Goal: Transaction & Acquisition: Subscribe to service/newsletter

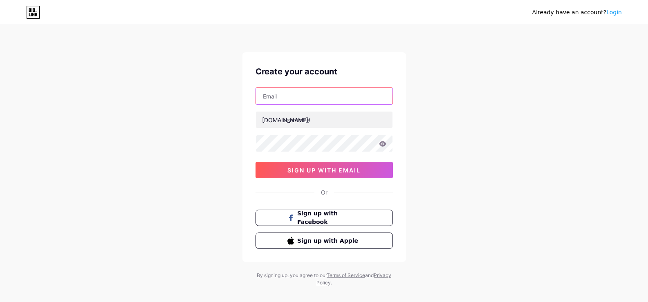
click at [297, 94] on input "text" at bounding box center [324, 96] width 136 height 16
type input "[EMAIL_ADDRESS][DOMAIN_NAME]"
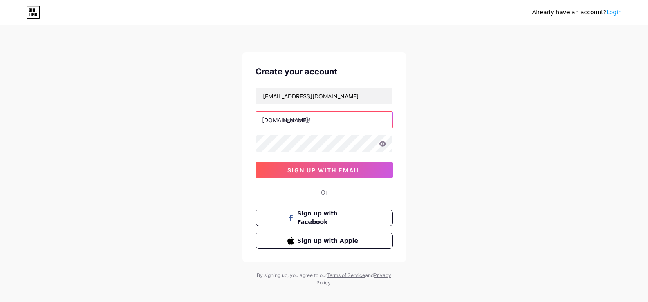
click at [298, 124] on input "text" at bounding box center [324, 120] width 136 height 16
paste input "luxefurnishes"
type input "luxefurnishes"
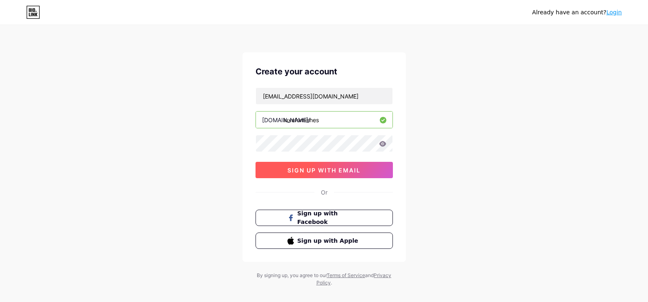
click at [313, 168] on span "sign up with email" at bounding box center [323, 170] width 73 height 7
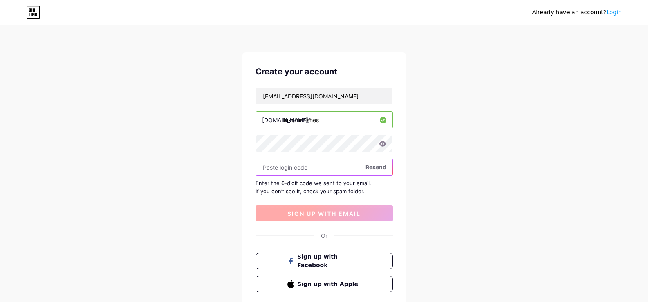
paste input "639989"
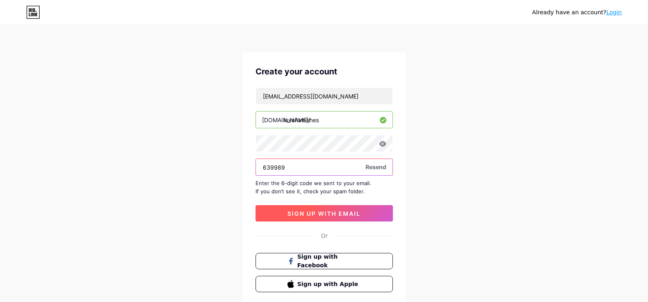
type input "639989"
click at [324, 208] on button "sign up with email" at bounding box center [323, 213] width 137 height 16
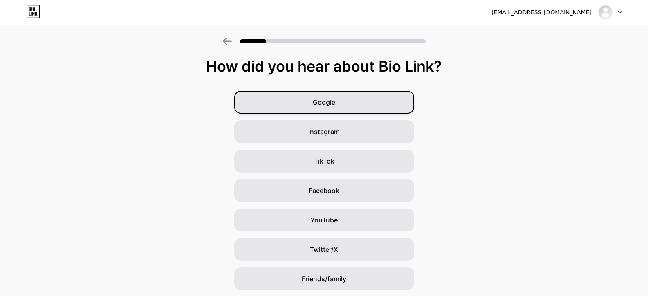
click at [335, 100] on span "Google" at bounding box center [324, 102] width 22 height 10
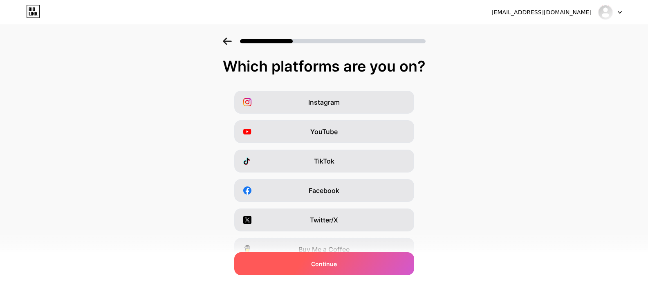
click at [329, 263] on span "Continue" at bounding box center [324, 263] width 26 height 9
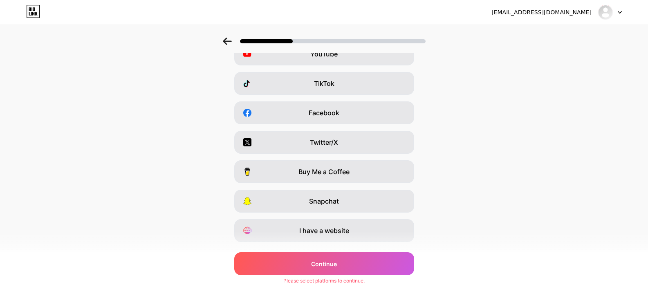
scroll to position [97, 0]
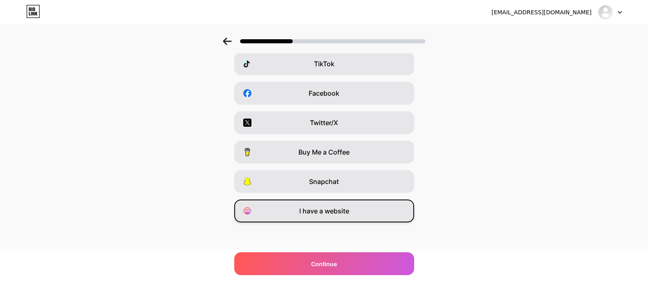
click at [338, 214] on span "I have a website" at bounding box center [324, 211] width 50 height 10
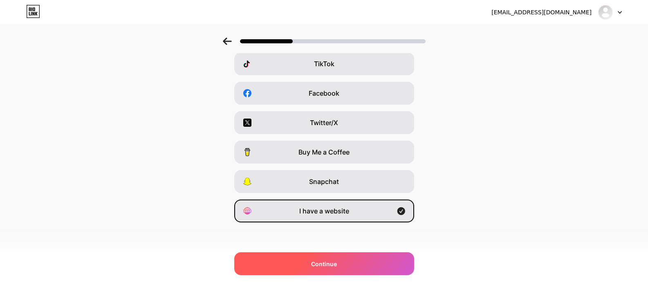
click at [340, 268] on div "Continue" at bounding box center [324, 263] width 180 height 23
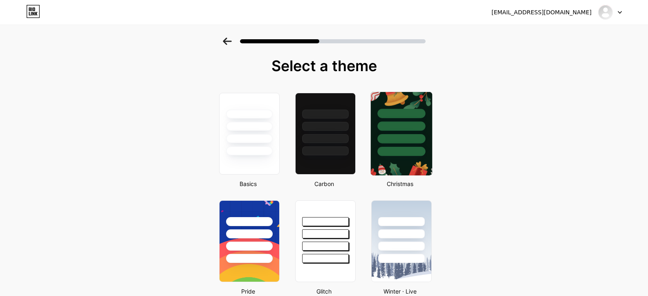
scroll to position [0, 0]
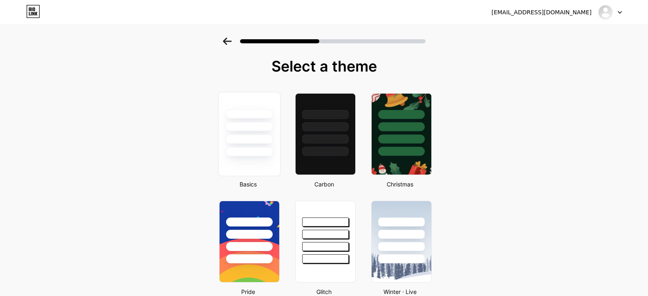
click at [263, 146] on div at bounding box center [248, 124] width 61 height 64
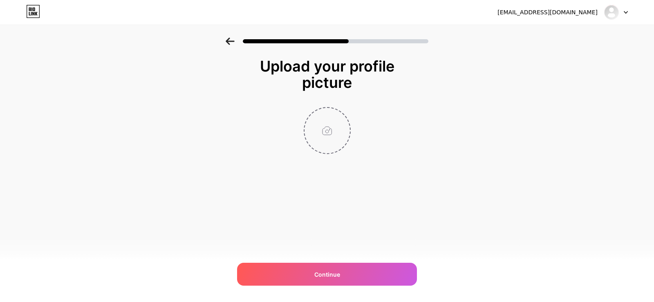
click at [329, 123] on input "file" at bounding box center [326, 130] width 45 height 45
type input "C:\fakepath\lux logo.png"
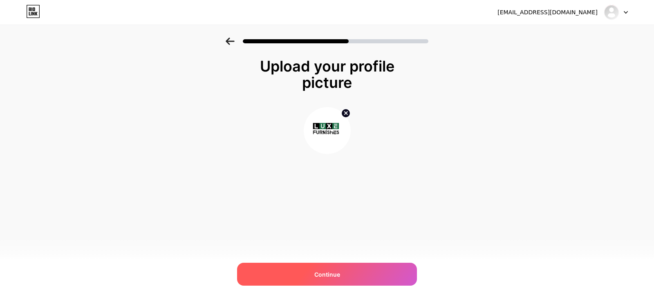
click at [345, 274] on div "Continue" at bounding box center [327, 274] width 180 height 23
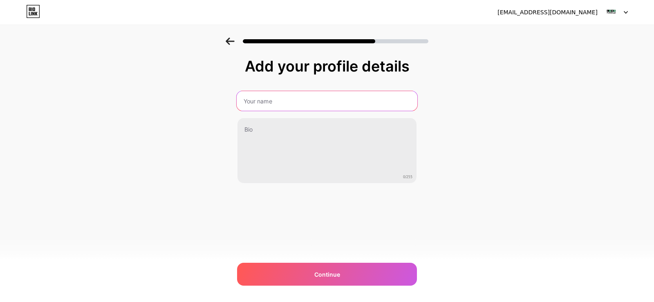
click at [266, 100] on input "text" at bounding box center [327, 101] width 181 height 20
type input "Luxe Furnishes"
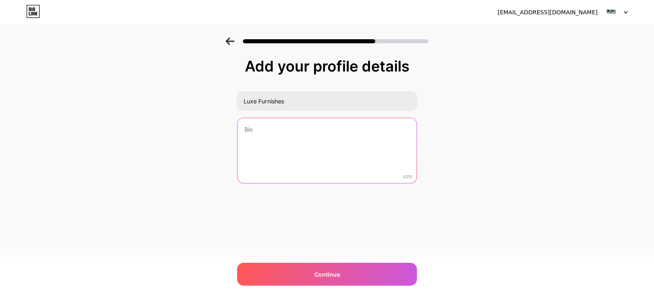
click at [257, 134] on textarea at bounding box center [326, 151] width 179 height 66
paste textarea "Luxe Furnishes - Your best place to go for Best Designer Furniture in Economica…"
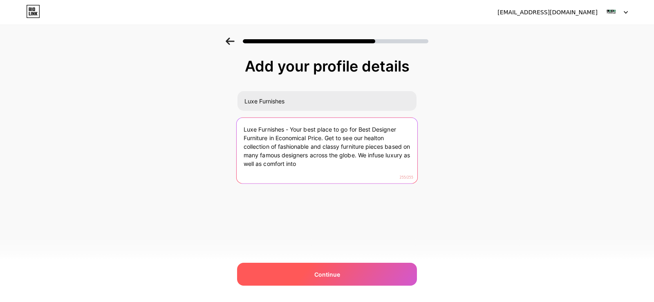
type textarea "Luxe Furnishes - Your best place to go for Best Designer Furniture in Economica…"
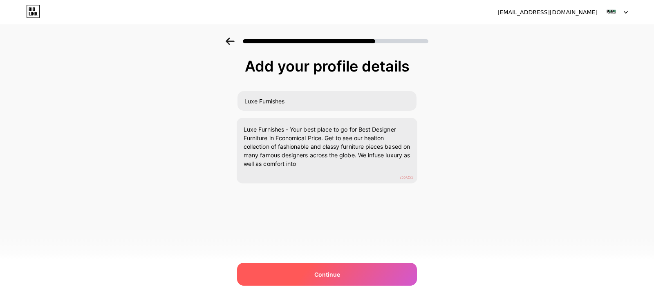
click at [344, 275] on div "Continue" at bounding box center [327, 274] width 180 height 23
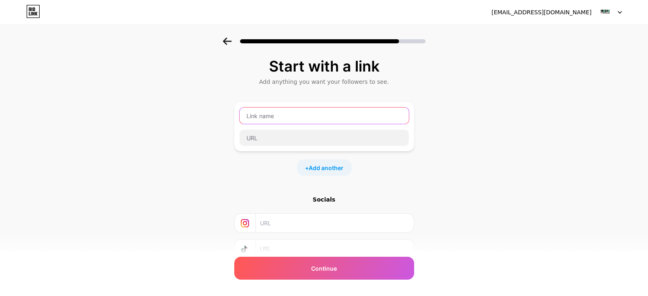
click at [259, 112] on input "text" at bounding box center [323, 115] width 169 height 16
paste input "Luxe Furnishes"
type input "Luxe Furnishes"
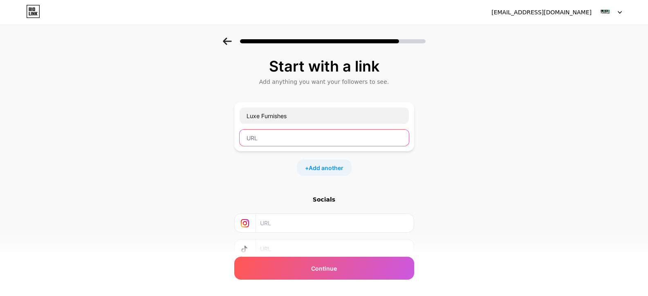
click at [279, 134] on input "text" at bounding box center [323, 138] width 169 height 16
paste input "https://www.luxefurnishes.com"
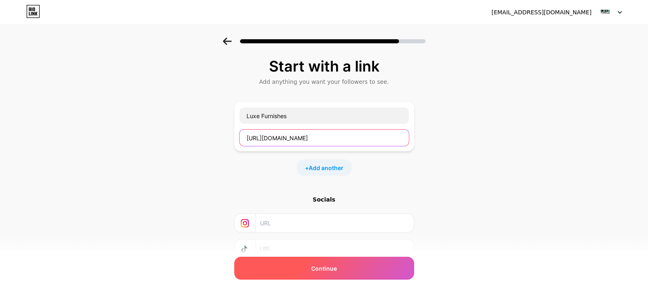
type input "https://www.luxefurnishes.com"
click at [322, 269] on span "Continue" at bounding box center [324, 268] width 26 height 9
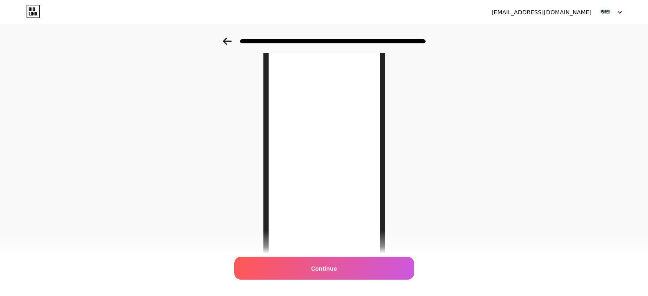
scroll to position [115, 0]
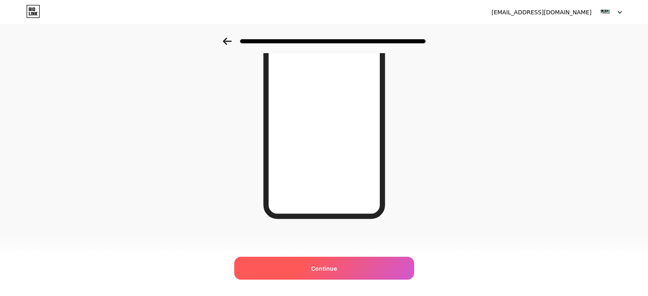
click at [328, 268] on span "Continue" at bounding box center [324, 268] width 26 height 9
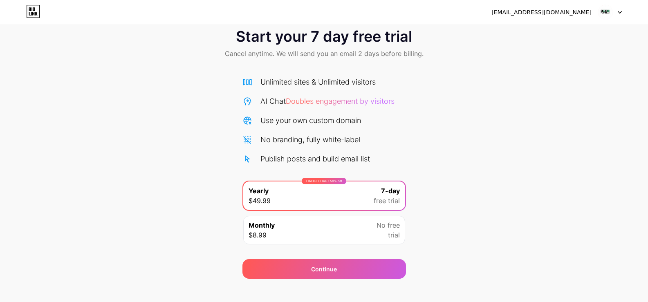
scroll to position [27, 0]
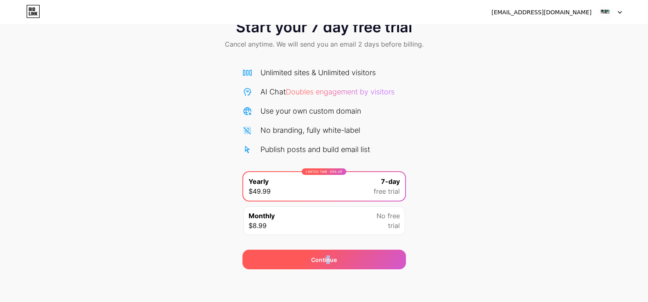
click at [328, 259] on span "Continue" at bounding box center [324, 259] width 26 height 9
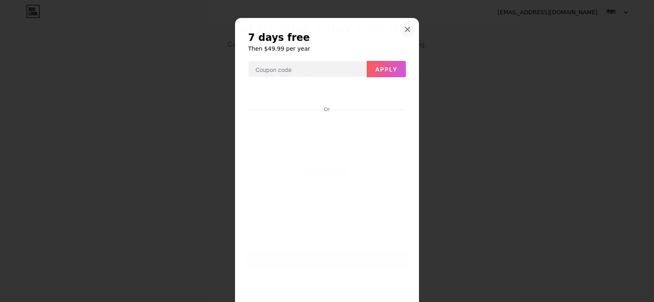
click at [405, 29] on icon at bounding box center [407, 29] width 4 height 4
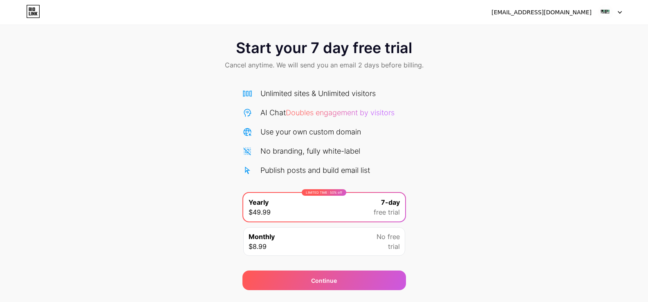
scroll to position [0, 0]
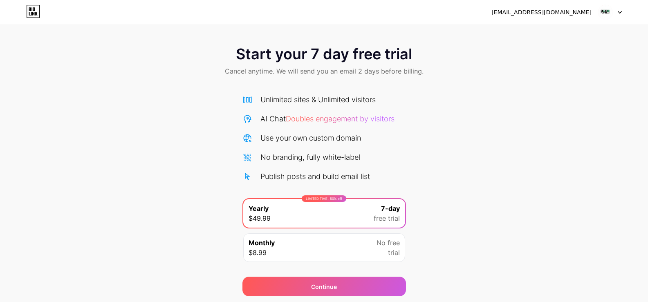
click at [615, 12] on div at bounding box center [610, 12] width 24 height 15
click at [560, 13] on div "[EMAIL_ADDRESS][DOMAIN_NAME]" at bounding box center [541, 12] width 100 height 9
click at [605, 9] on img at bounding box center [605, 12] width 16 height 16
click at [349, 50] on span "Start your 7 day free trial" at bounding box center [324, 54] width 176 height 16
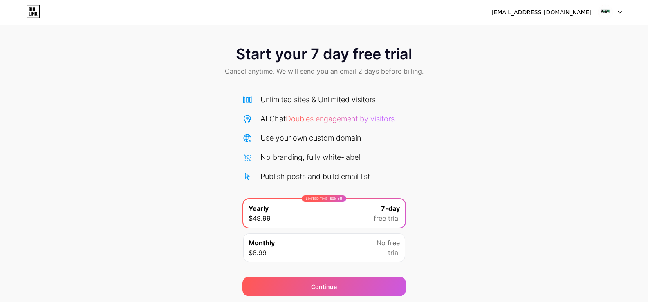
click at [265, 57] on span "Start your 7 day free trial" at bounding box center [324, 54] width 176 height 16
click at [216, 40] on div "Start your 7 day free trial Cancel anytime. We will send you an email 2 days be…" at bounding box center [324, 62] width 648 height 48
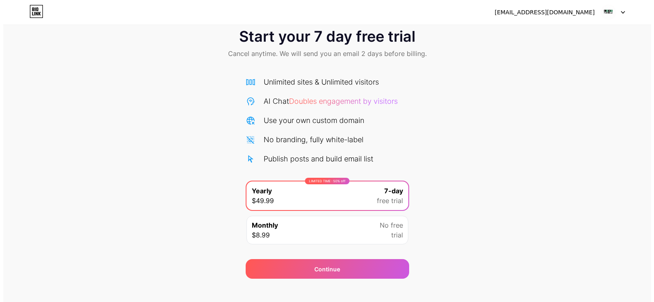
scroll to position [27, 0]
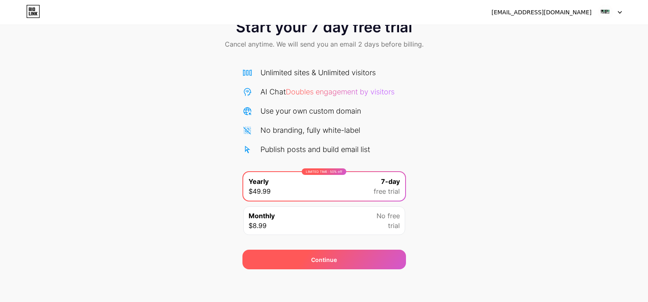
click at [335, 260] on span "Continue" at bounding box center [324, 259] width 26 height 9
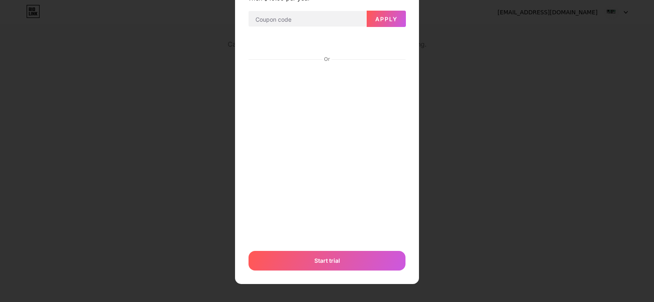
scroll to position [50, 0]
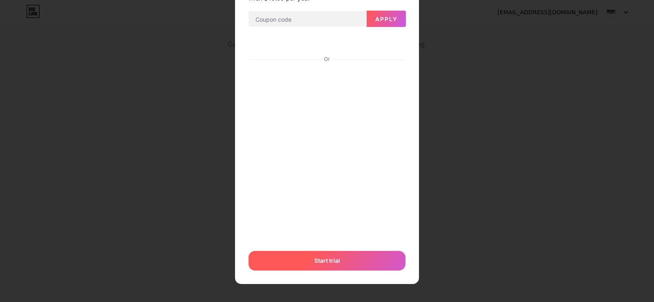
click at [323, 264] on span "Start trial" at bounding box center [327, 260] width 26 height 9
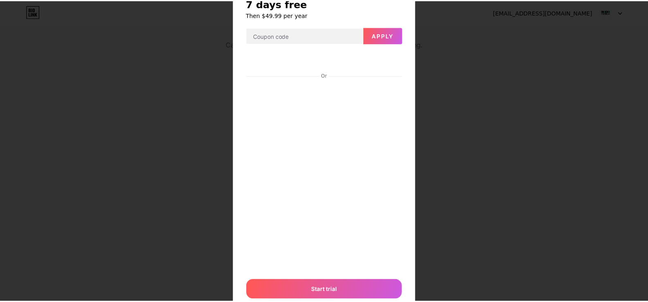
scroll to position [0, 0]
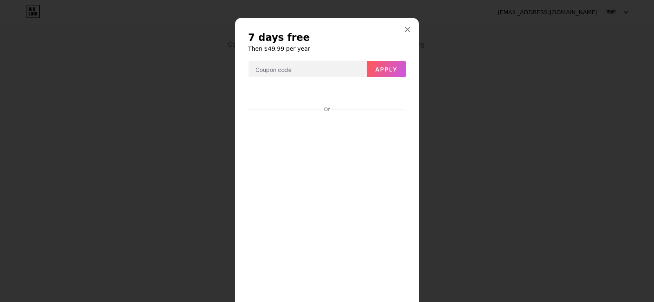
click at [392, 28] on div "7 days free Then $49.99 per year Apply Or Start trial" at bounding box center [327, 184] width 184 height 333
click at [404, 29] on icon at bounding box center [407, 29] width 7 height 7
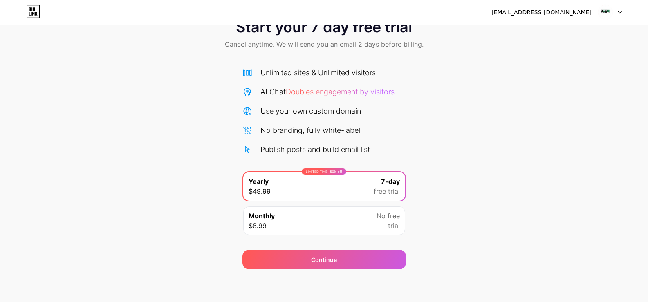
click at [606, 12] on img at bounding box center [605, 12] width 16 height 16
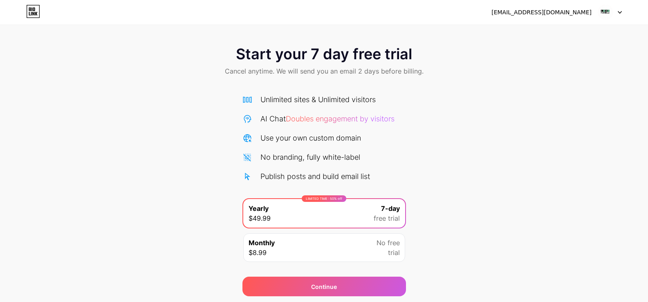
click at [545, 13] on div "[EMAIL_ADDRESS][DOMAIN_NAME]" at bounding box center [541, 12] width 100 height 9
click at [27, 11] on div "[EMAIL_ADDRESS][DOMAIN_NAME] Logout" at bounding box center [324, 12] width 648 height 15
click at [31, 11] on icon at bounding box center [33, 11] width 14 height 13
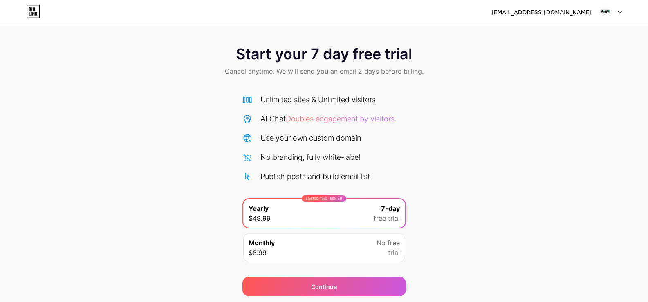
scroll to position [27, 0]
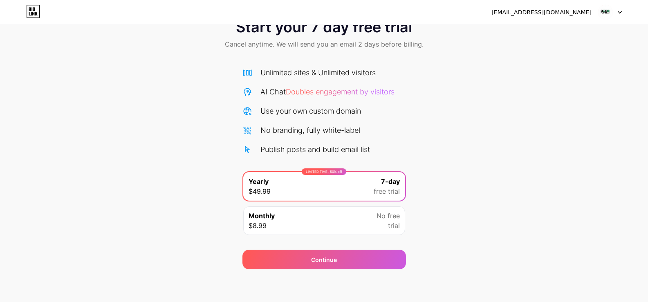
click at [619, 12] on icon at bounding box center [619, 12] width 4 height 3
click at [570, 15] on div "[EMAIL_ADDRESS][DOMAIN_NAME]" at bounding box center [541, 12] width 100 height 9
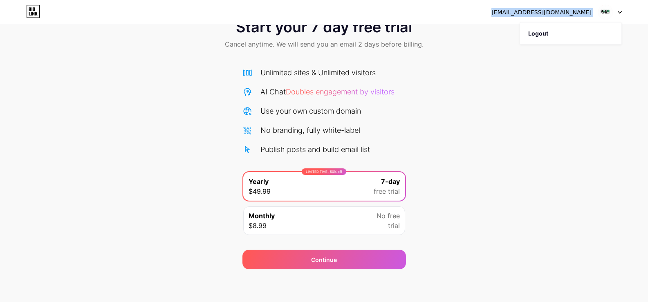
click at [619, 12] on icon at bounding box center [619, 12] width 3 height 2
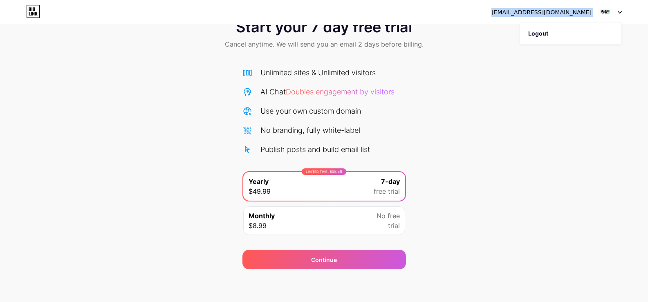
click at [619, 12] on icon at bounding box center [619, 12] width 3 height 2
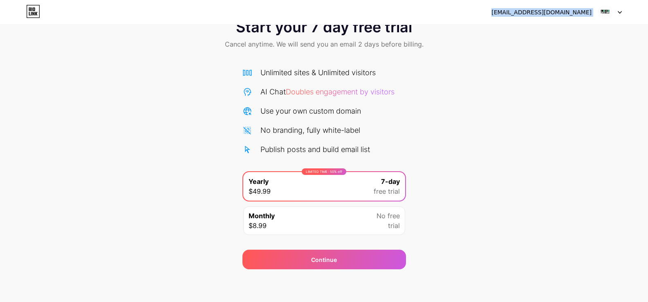
click at [619, 12] on icon at bounding box center [619, 12] width 3 height 2
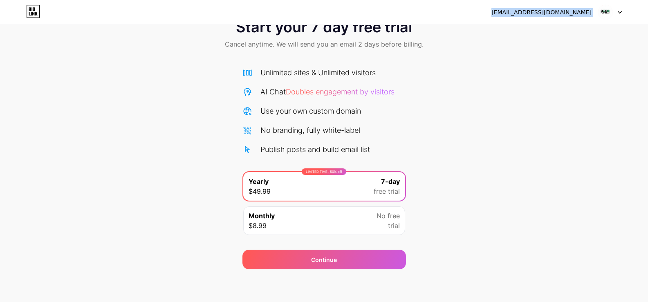
click at [619, 12] on icon at bounding box center [619, 12] width 3 height 2
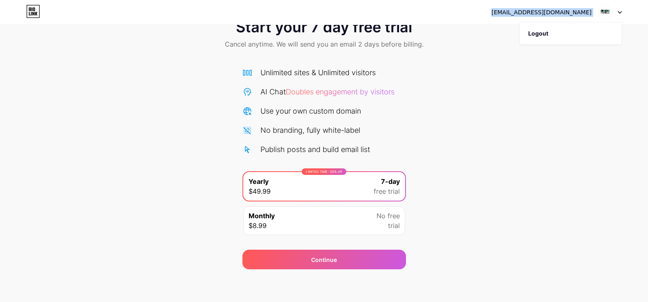
click at [619, 12] on icon at bounding box center [619, 12] width 3 height 2
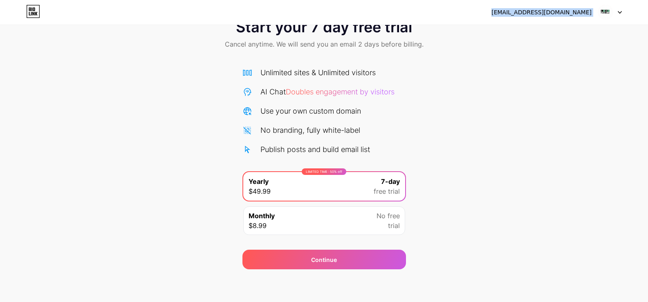
click at [619, 12] on icon at bounding box center [619, 12] width 3 height 2
click at [514, 66] on div "Start your 7 day free trial Cancel anytime. We will send you an email 2 days be…" at bounding box center [324, 140] width 648 height 259
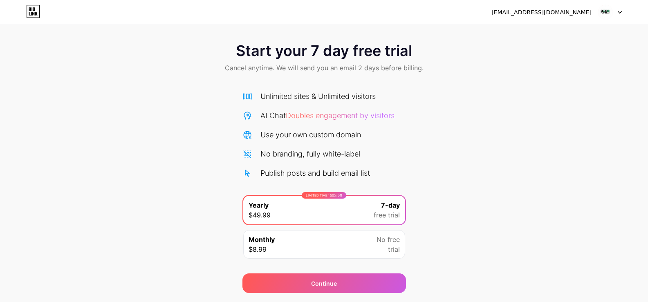
scroll to position [0, 0]
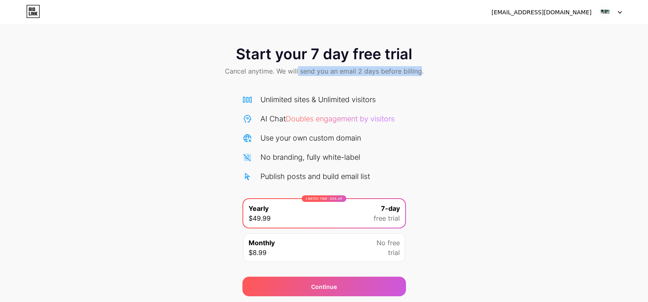
drag, startPoint x: 299, startPoint y: 72, endPoint x: 421, endPoint y: 77, distance: 121.9
click at [421, 77] on div "Start your 7 day free trial Cancel anytime. We will send you an email 2 days be…" at bounding box center [324, 62] width 648 height 48
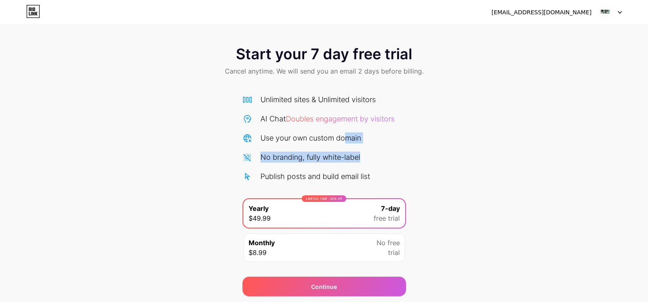
drag, startPoint x: 345, startPoint y: 145, endPoint x: 461, endPoint y: 168, distance: 118.3
click at [462, 168] on div "Start your 7 day free trial Cancel anytime. We will send you an email 2 days be…" at bounding box center [324, 167] width 648 height 259
drag, startPoint x: 376, startPoint y: 120, endPoint x: 552, endPoint y: 125, distance: 175.4
click at [478, 125] on div "Start your 7 day free trial Cancel anytime. We will send you an email 2 days be…" at bounding box center [324, 167] width 648 height 259
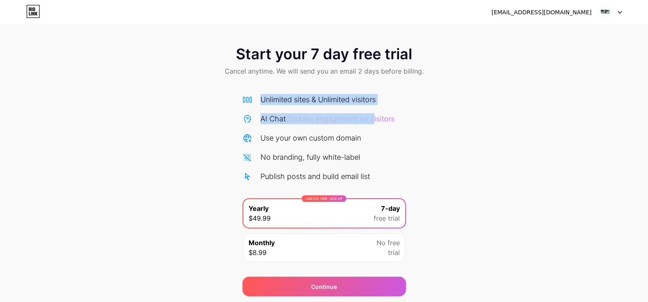
click at [289, 114] on div "AI Chat Doubles engagement by visitors" at bounding box center [327, 118] width 134 height 11
click at [317, 120] on span "Doubles engagement by visitors" at bounding box center [340, 118] width 109 height 9
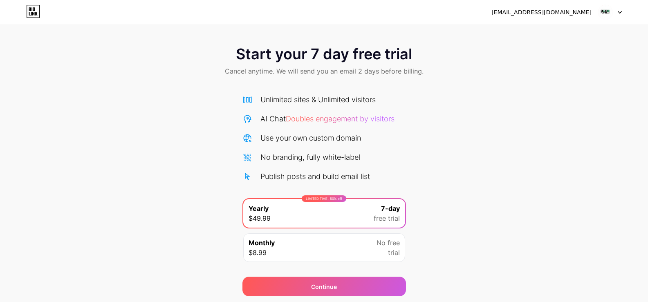
click at [380, 124] on div "Unlimited sites & Unlimited visitors AI Chat Doubles engagement by visitors Use…" at bounding box center [323, 138] width 163 height 88
click at [379, 121] on span "Doubles engagement by visitors" at bounding box center [340, 118] width 109 height 9
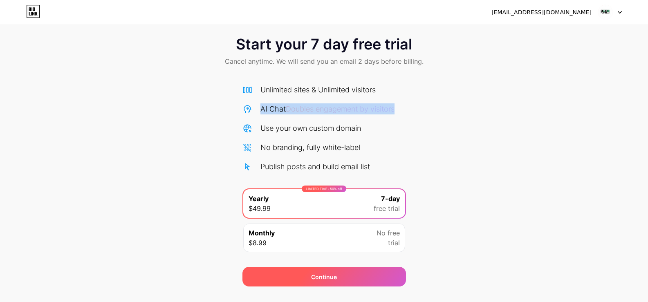
scroll to position [27, 0]
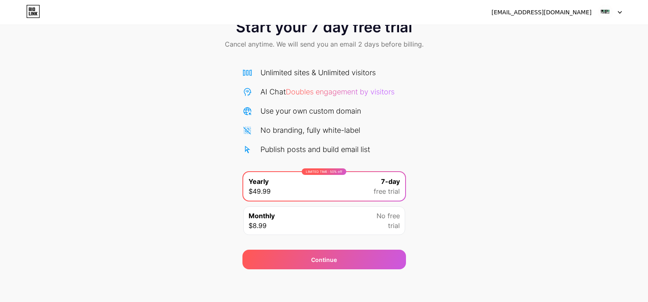
click at [350, 221] on div "Monthly $8.99 No free trial" at bounding box center [324, 220] width 162 height 29
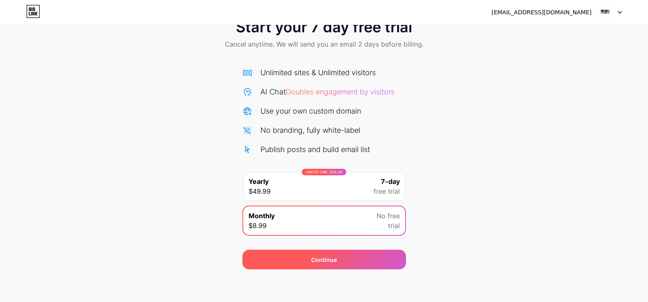
click at [343, 264] on div "Continue" at bounding box center [323, 260] width 163 height 20
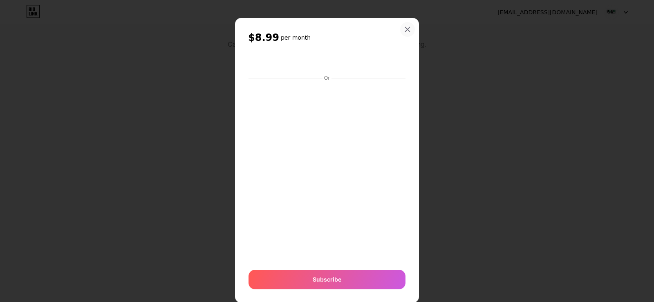
click at [404, 31] on icon at bounding box center [407, 29] width 7 height 7
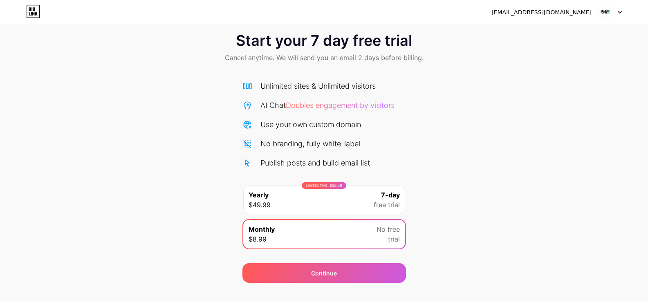
scroll to position [0, 0]
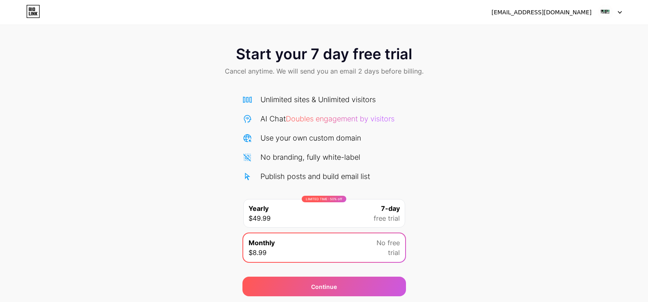
click at [621, 11] on icon at bounding box center [619, 12] width 3 height 2
click at [569, 16] on div "[EMAIL_ADDRESS][DOMAIN_NAME]" at bounding box center [541, 12] width 100 height 9
